Goal: Navigation & Orientation: Understand site structure

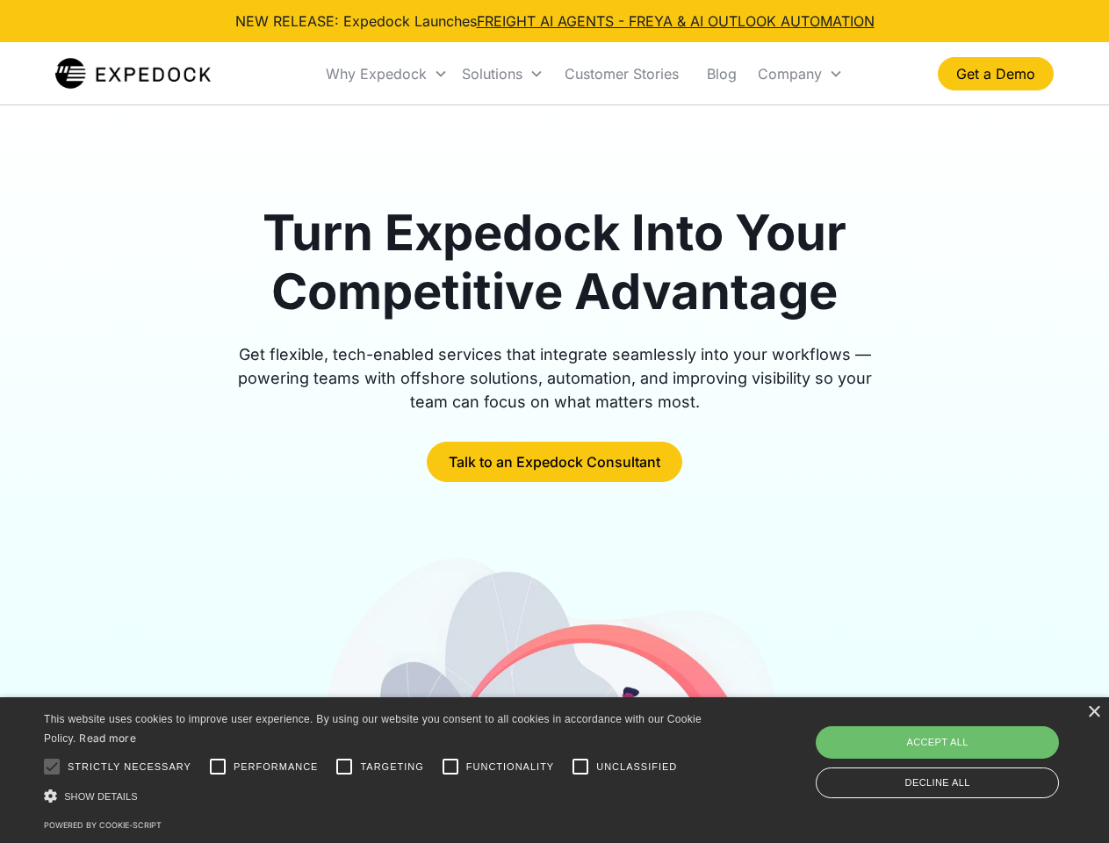
click at [387, 74] on div "Why Expedock" at bounding box center [376, 74] width 101 height 18
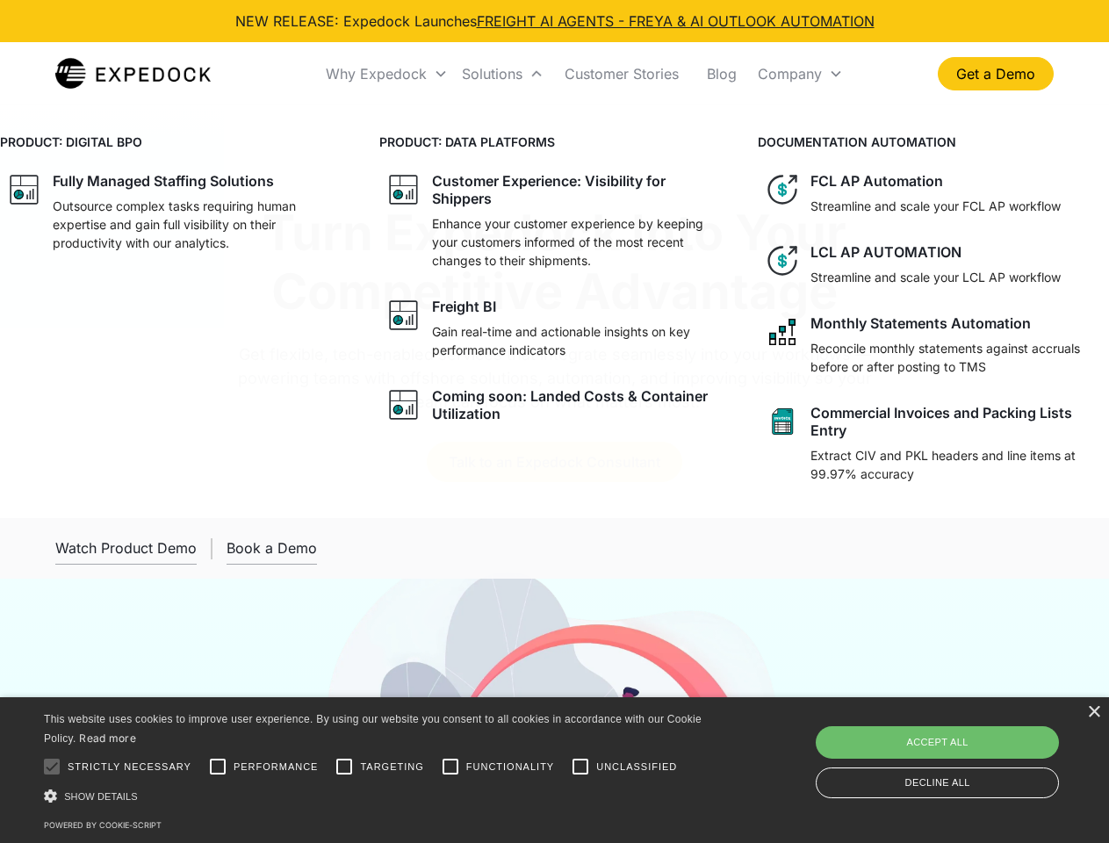
click at [502, 74] on div "Solutions" at bounding box center [492, 74] width 61 height 18
click at [800, 74] on div "Company" at bounding box center [790, 74] width 64 height 18
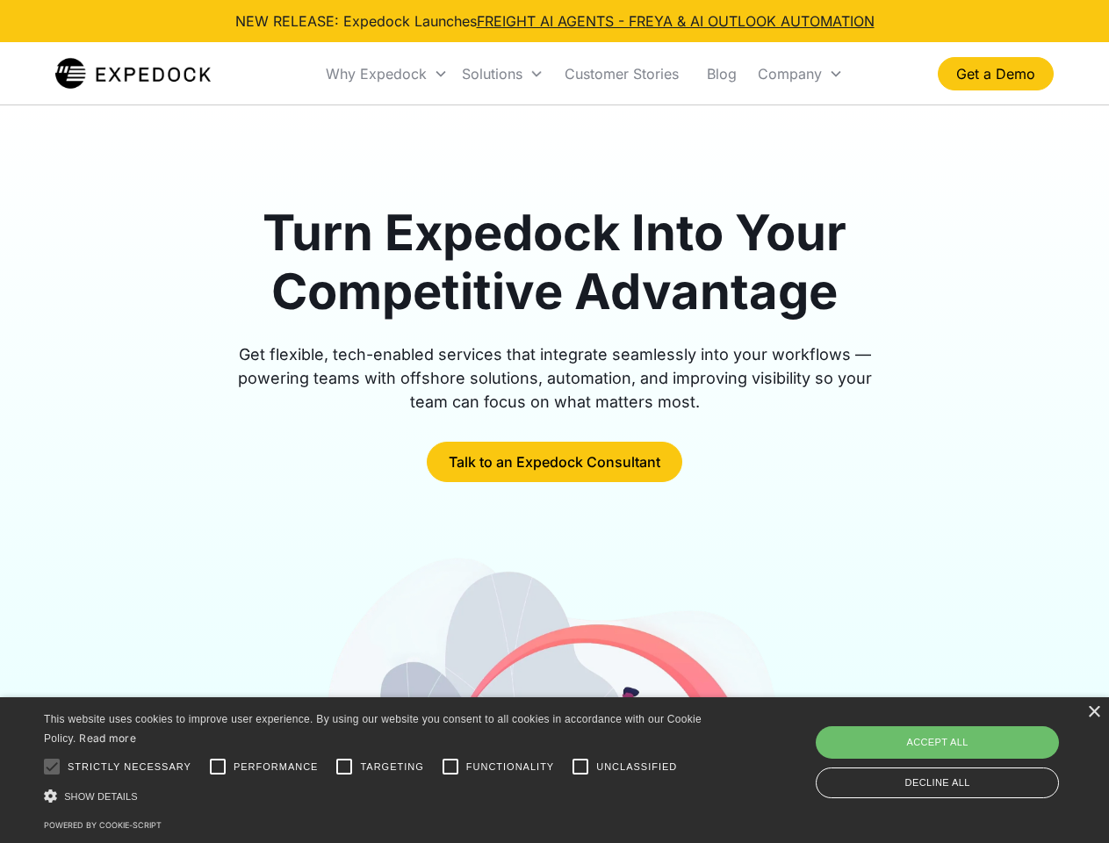
click at [52, 766] on div at bounding box center [51, 766] width 35 height 35
click at [218, 766] on input "Performance" at bounding box center [217, 766] width 35 height 35
checkbox input "true"
click at [344, 766] on input "Targeting" at bounding box center [344, 766] width 35 height 35
checkbox input "true"
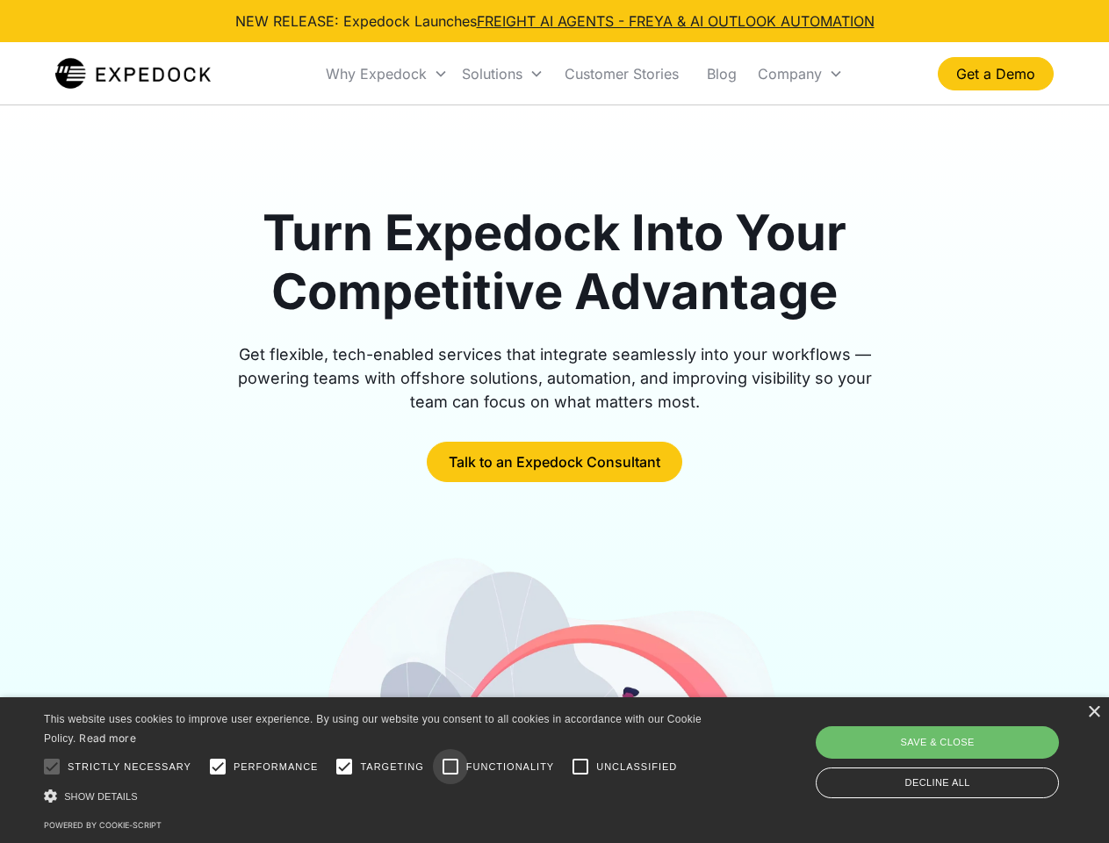
click at [450, 766] on input "Functionality" at bounding box center [450, 766] width 35 height 35
checkbox input "true"
click at [580, 766] on input "Unclassified" at bounding box center [580, 766] width 35 height 35
checkbox input "true"
click at [376, 795] on div "Show details Hide details" at bounding box center [376, 796] width 664 height 18
